Goal: Navigation & Orientation: Find specific page/section

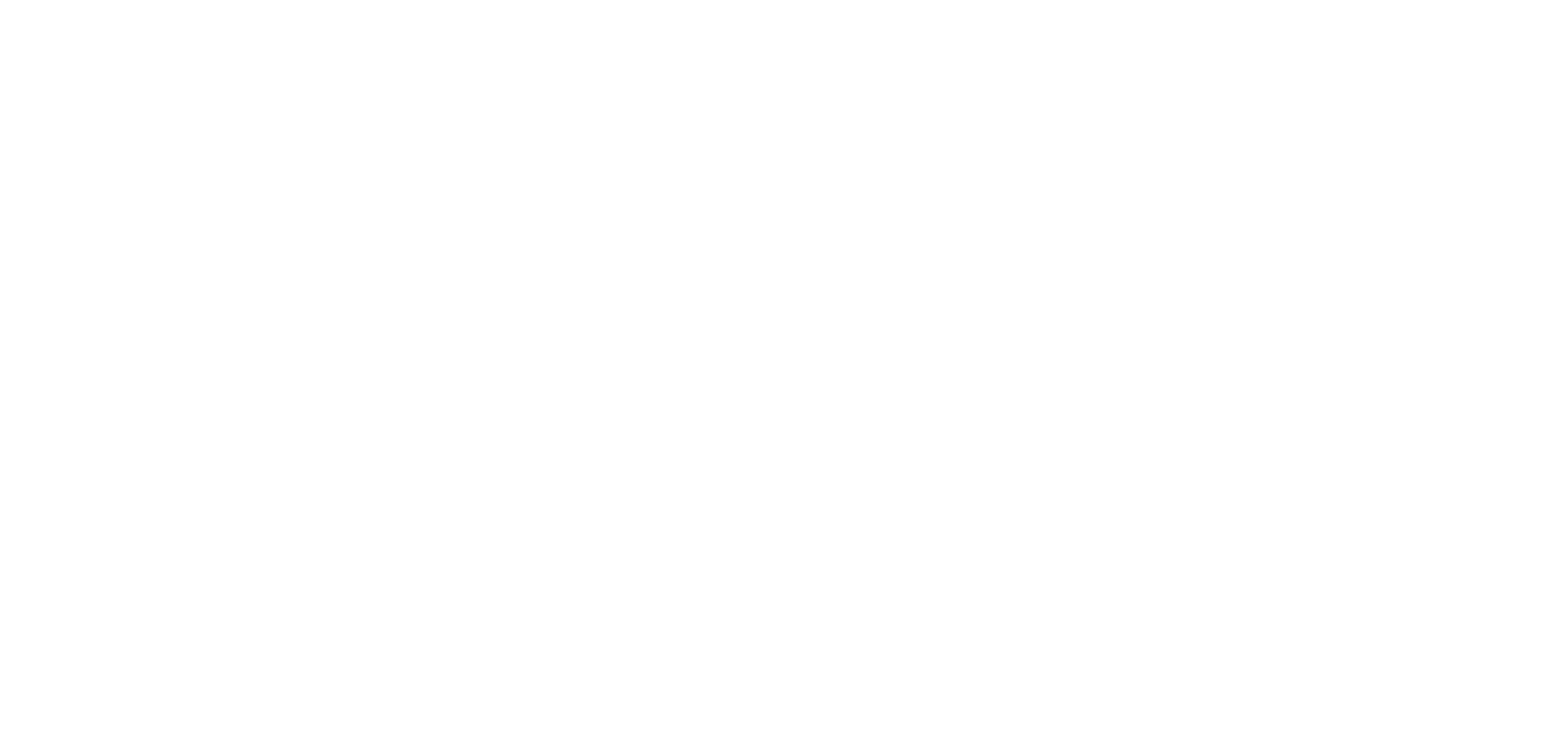
select select "es"
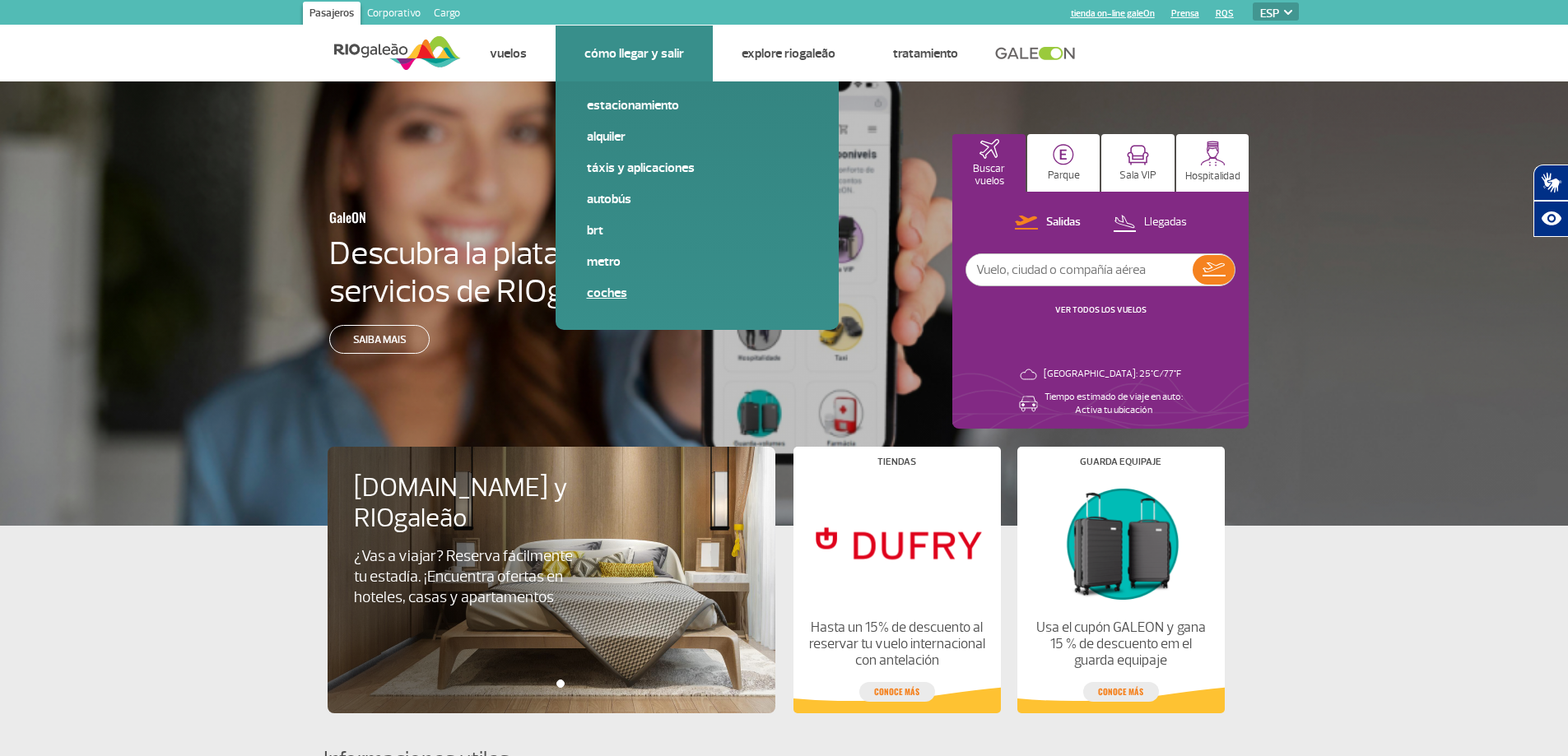
click at [612, 290] on link "Coches" at bounding box center [696, 292] width 221 height 18
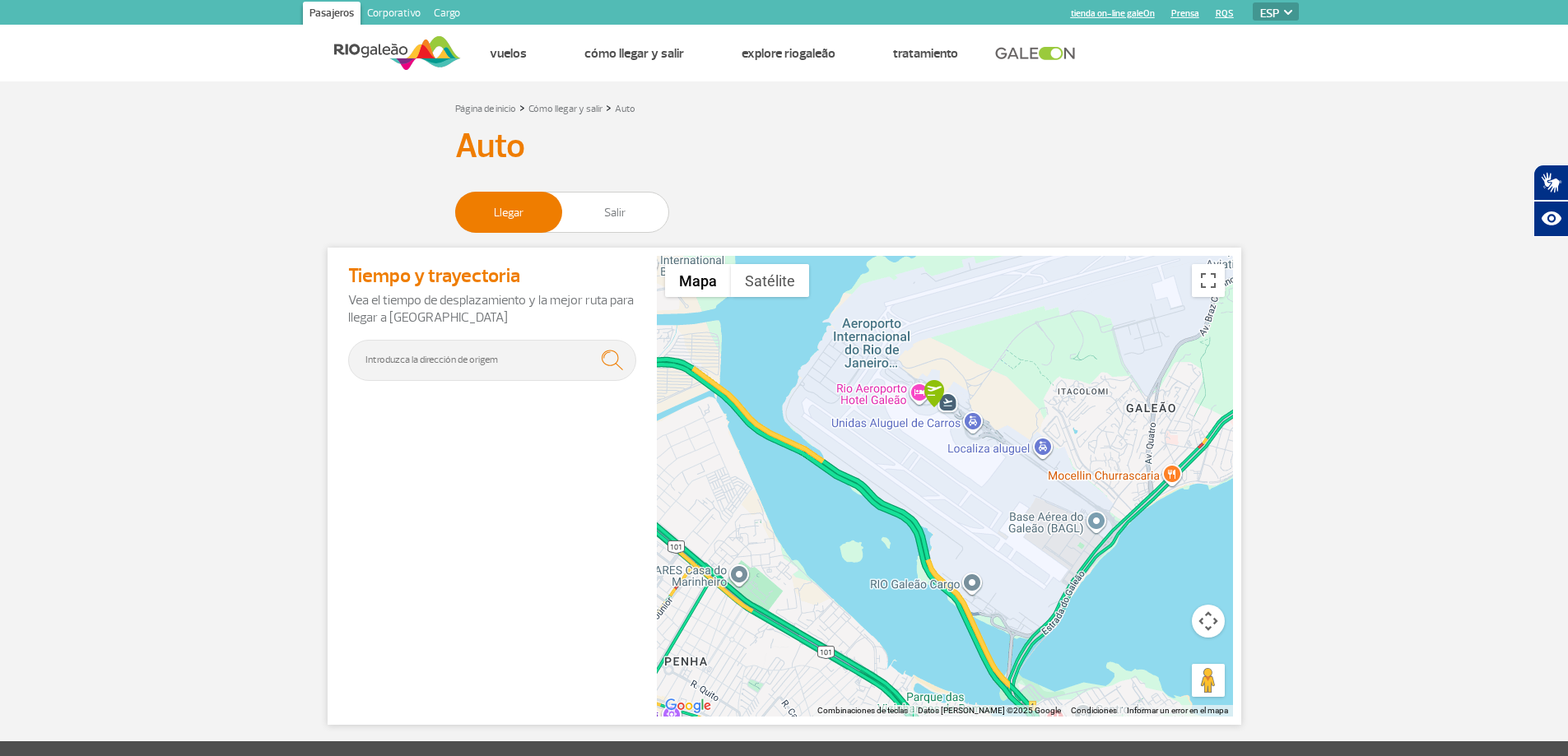
drag, startPoint x: 927, startPoint y: 457, endPoint x: 915, endPoint y: 374, distance: 83.9
click at [915, 374] on div at bounding box center [944, 486] width 576 height 461
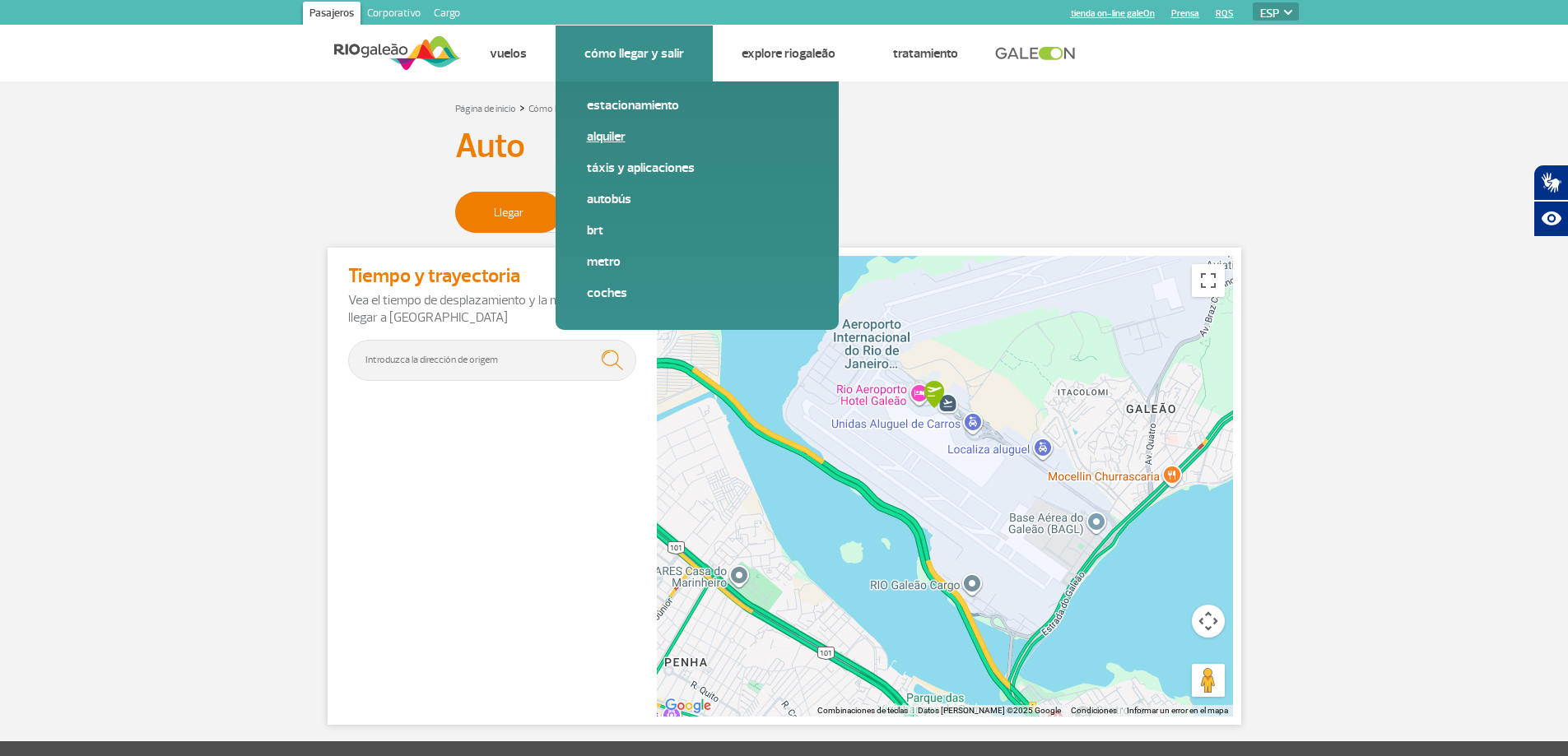
click at [614, 138] on link "Alquiler" at bounding box center [696, 136] width 221 height 18
